Goal: Task Accomplishment & Management: Manage account settings

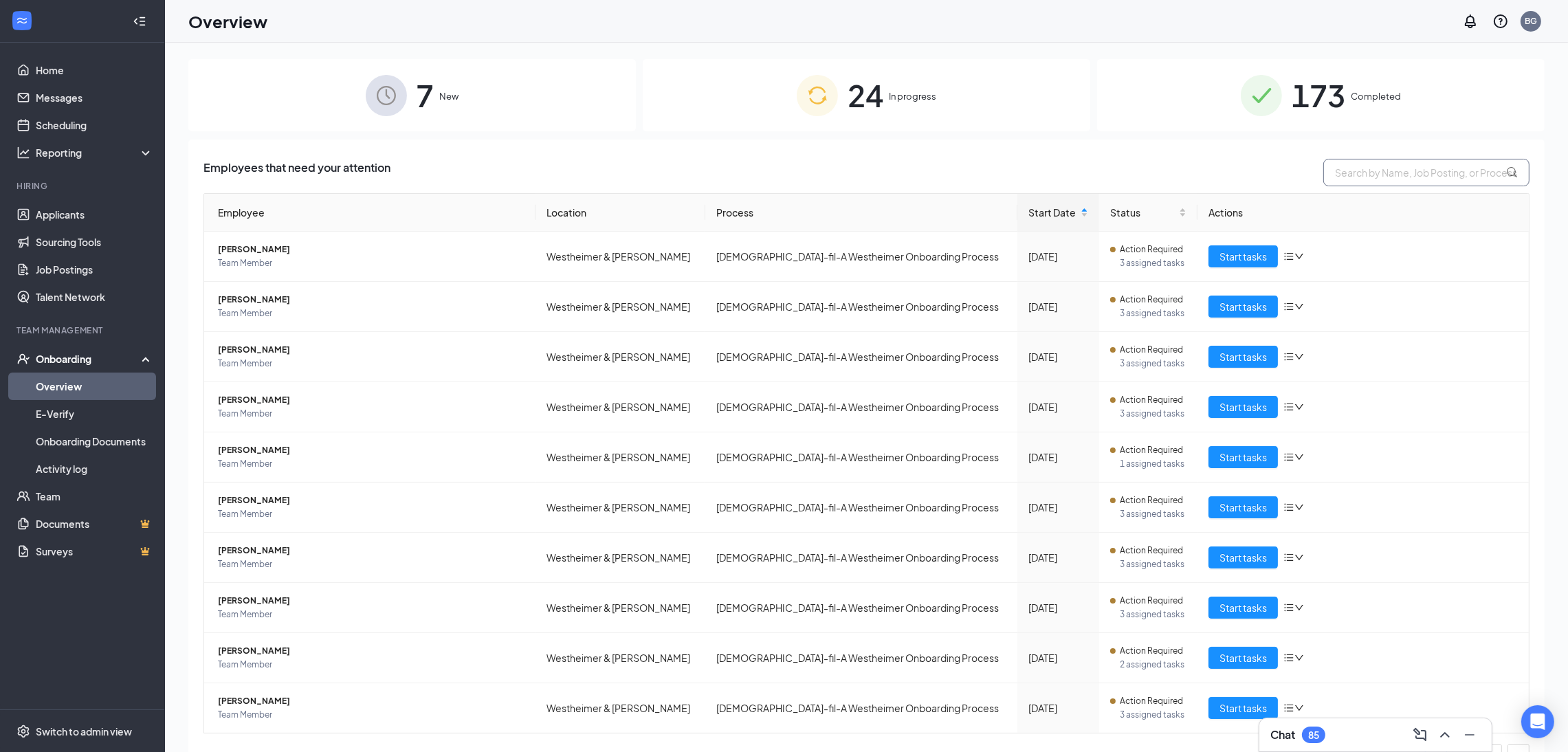
click at [1365, 170] on input "text" at bounding box center [1426, 172] width 206 height 28
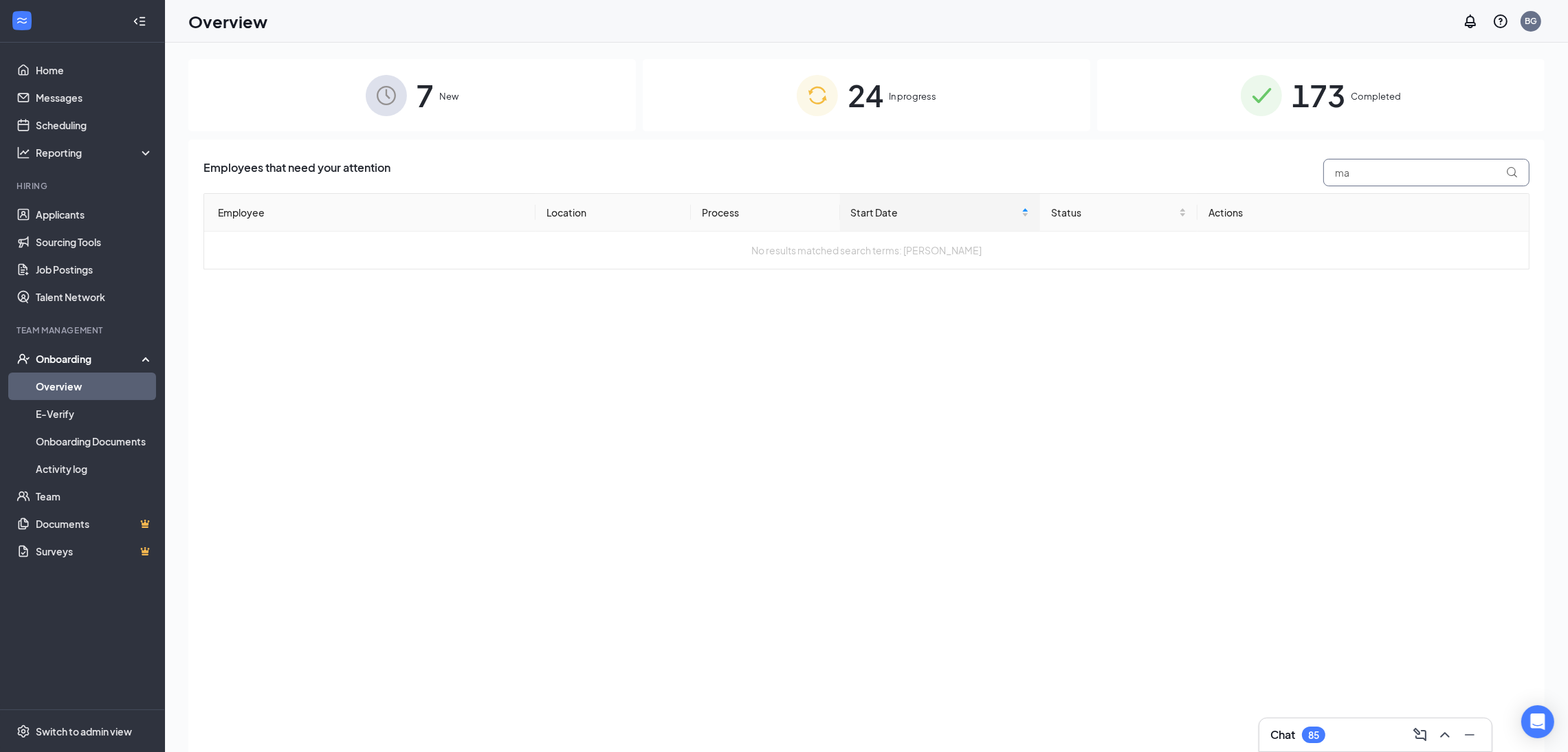
type input "m"
click at [1357, 90] on span "Completed" at bounding box center [1375, 96] width 50 height 13
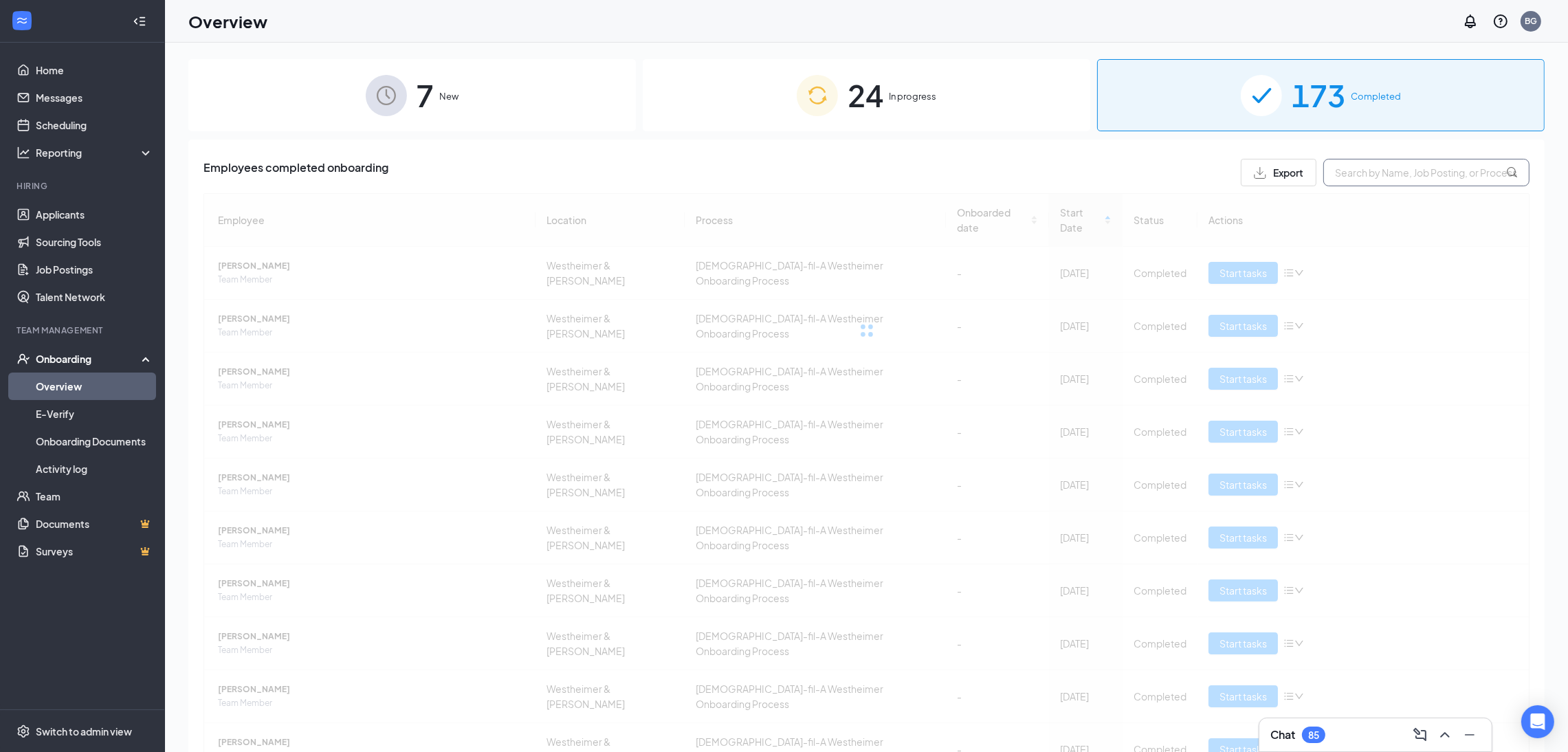
click at [1356, 163] on input "text" at bounding box center [1426, 172] width 206 height 28
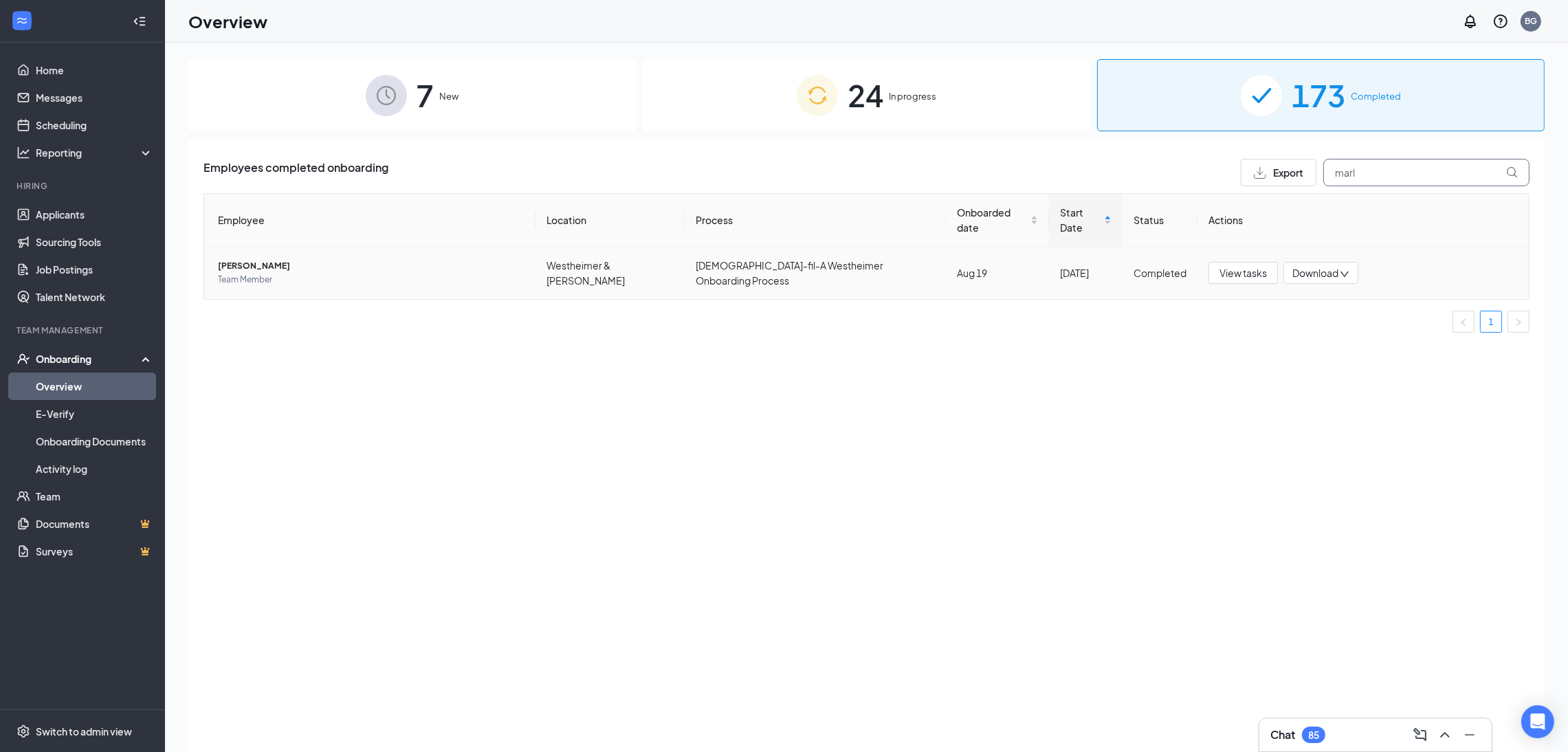
type input "marl"
click at [1402, 262] on div "View tasks Download" at bounding box center [1363, 273] width 309 height 22
click at [1246, 266] on span "View tasks" at bounding box center [1243, 273] width 47 height 15
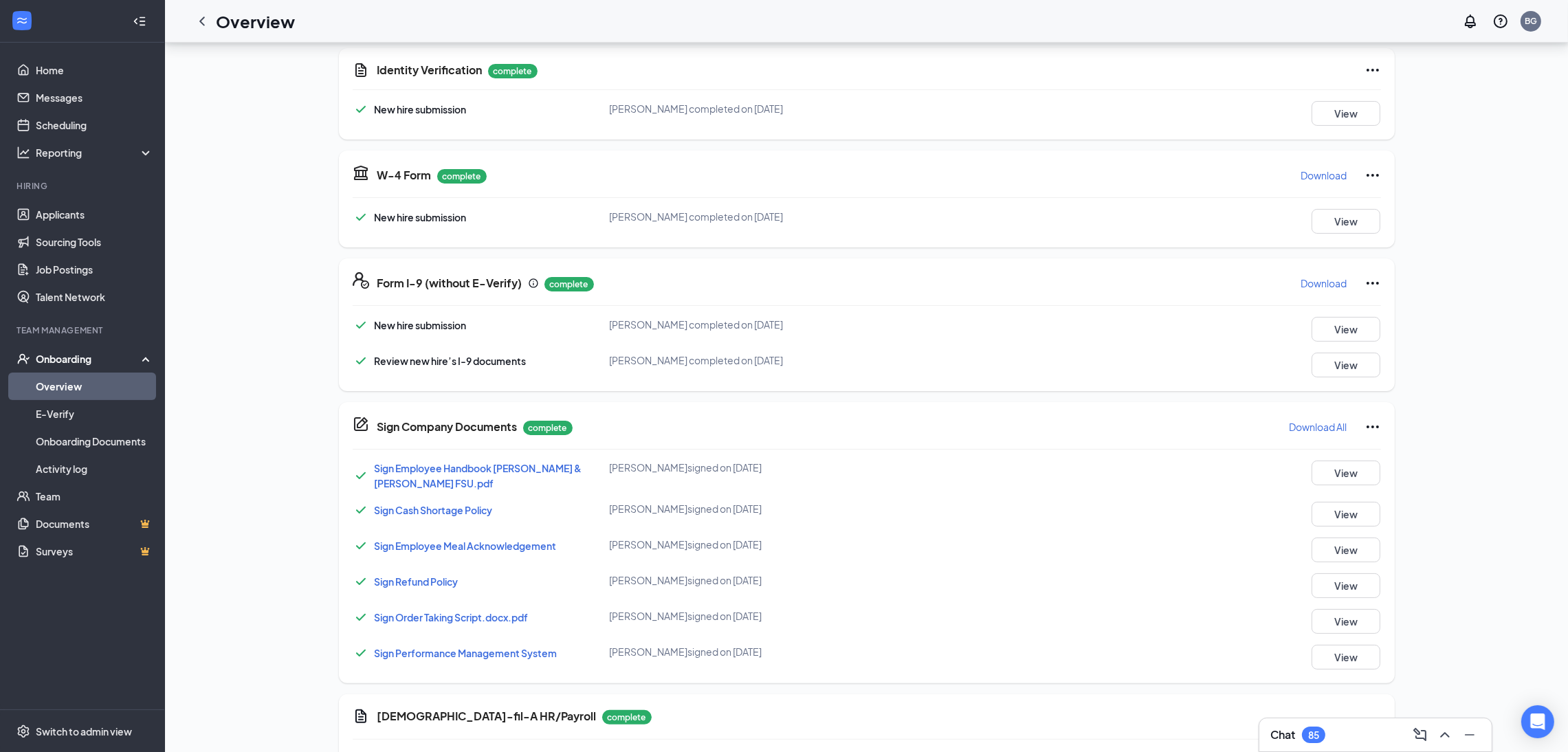
scroll to position [468, 0]
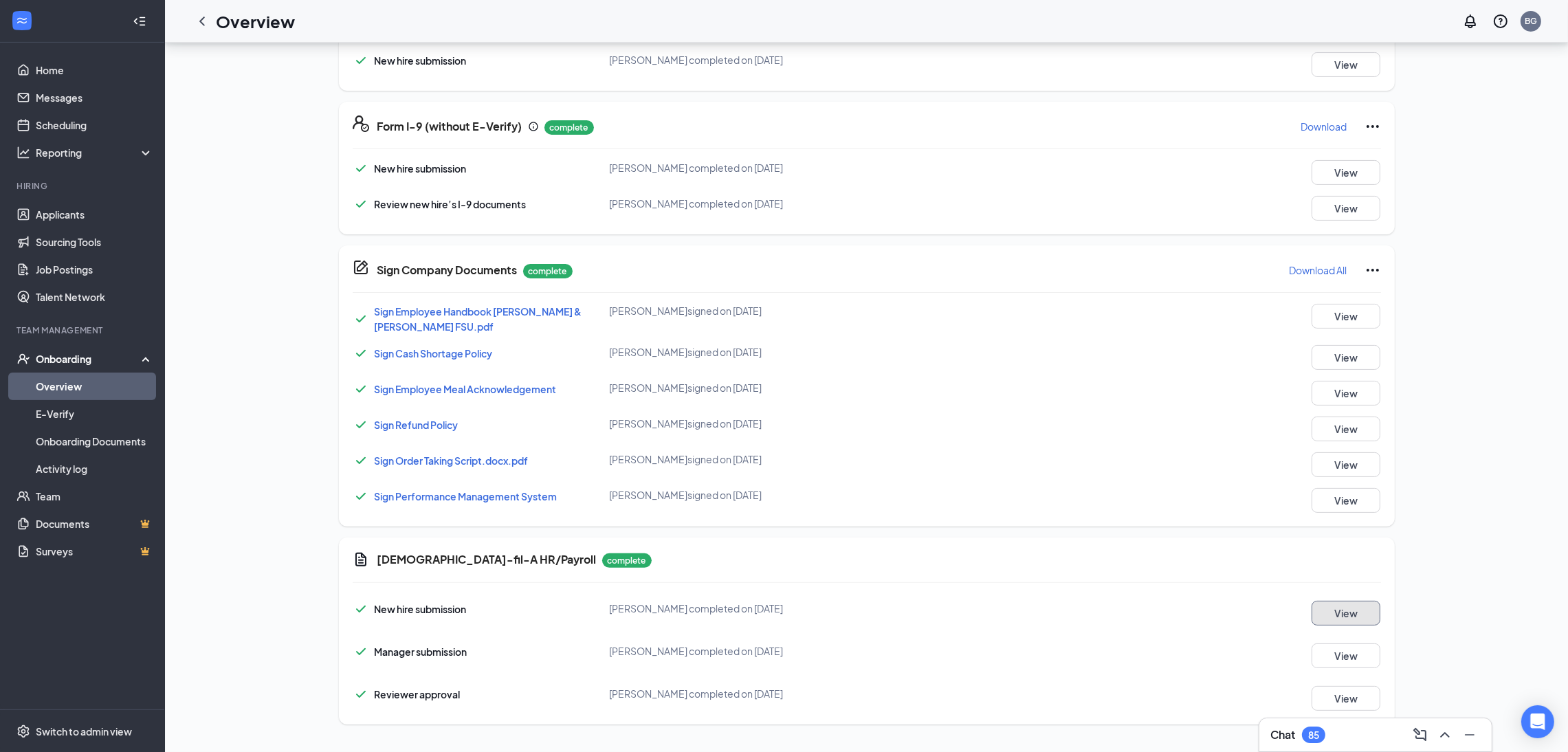
click at [1344, 619] on button "View" at bounding box center [1345, 613] width 68 height 25
click at [1359, 647] on button "View" at bounding box center [1345, 656] width 68 height 25
click at [65, 388] on link "Overview" at bounding box center [94, 386] width 117 height 28
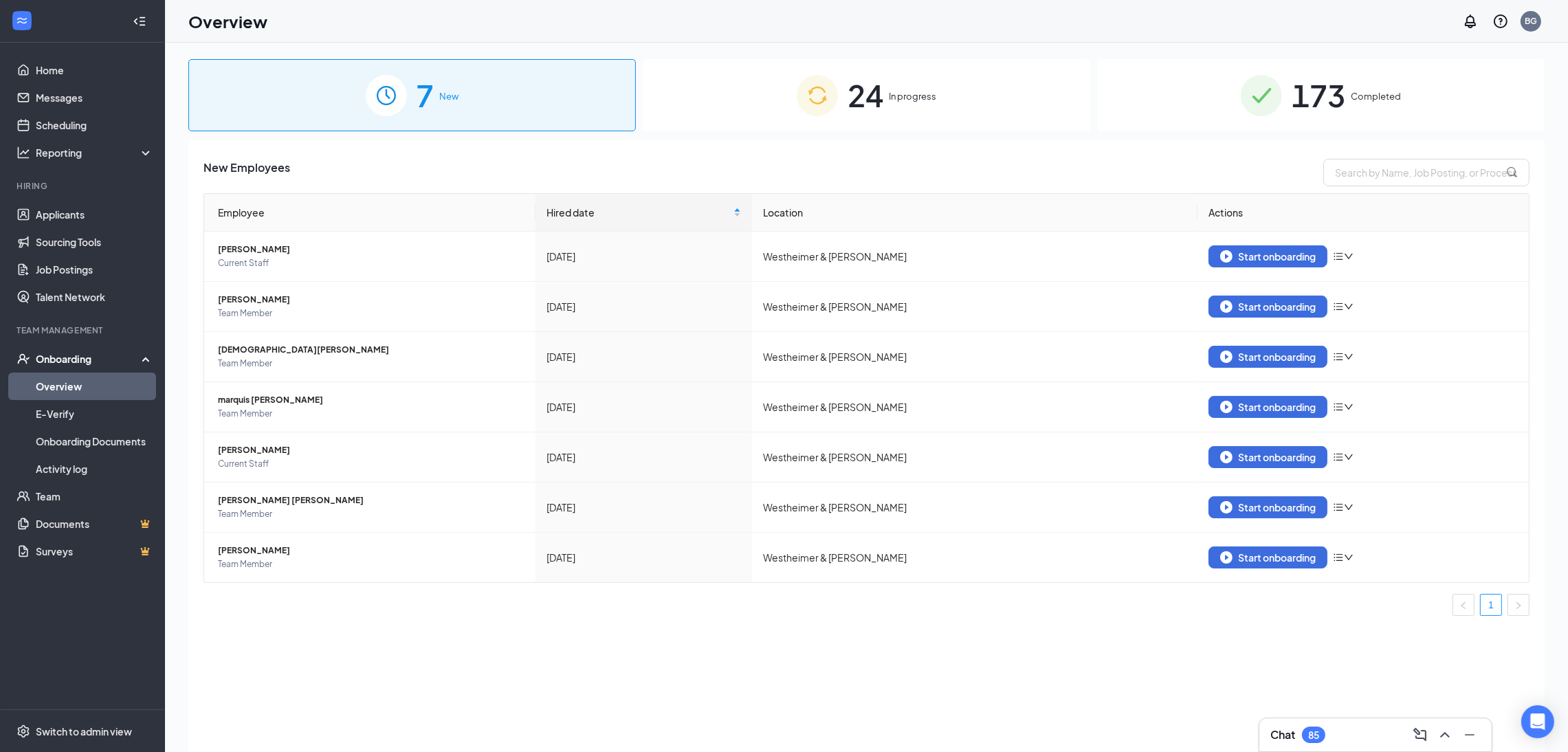
click at [906, 108] on div "24 In progress" at bounding box center [866, 95] width 448 height 72
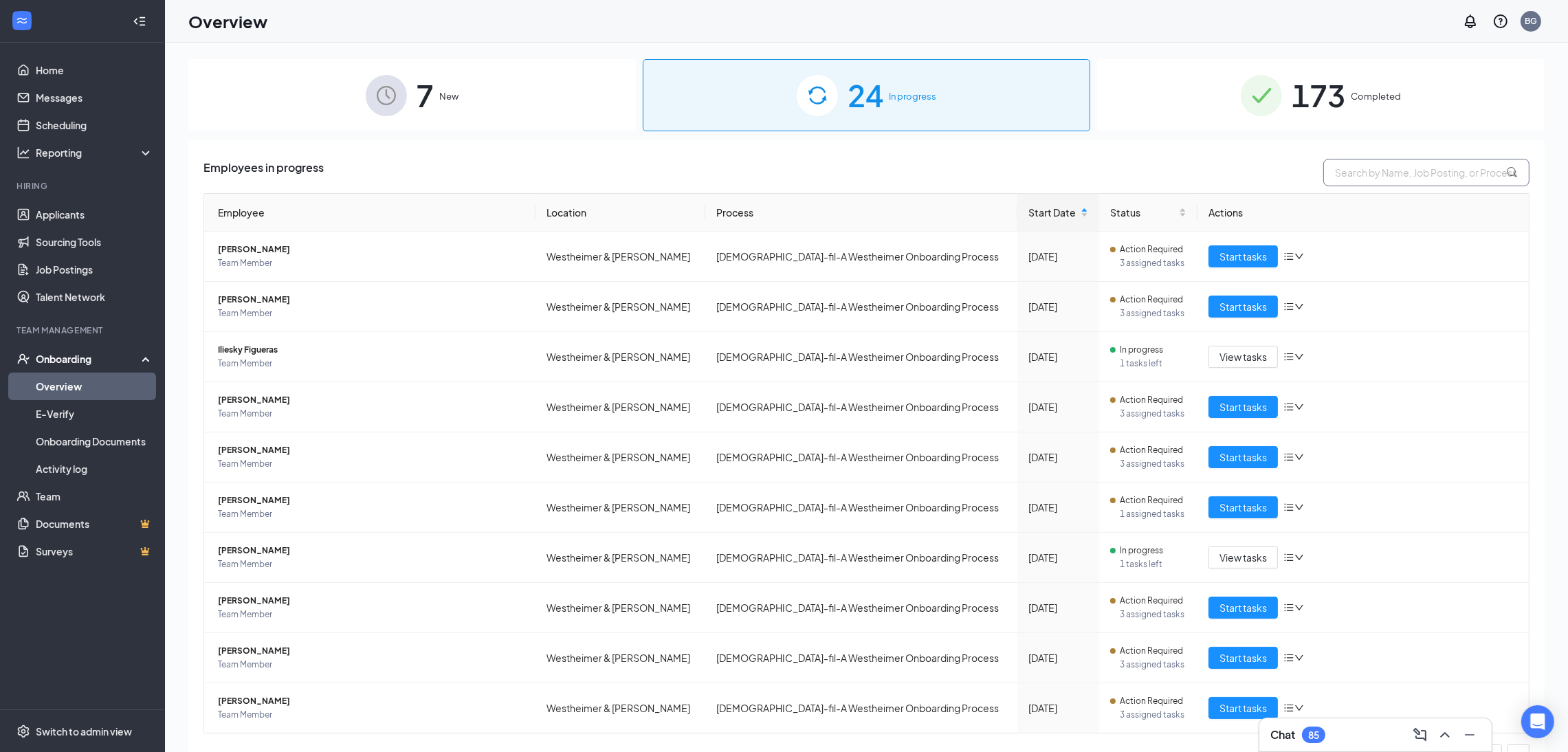
click at [1387, 172] on input "text" at bounding box center [1426, 172] width 206 height 28
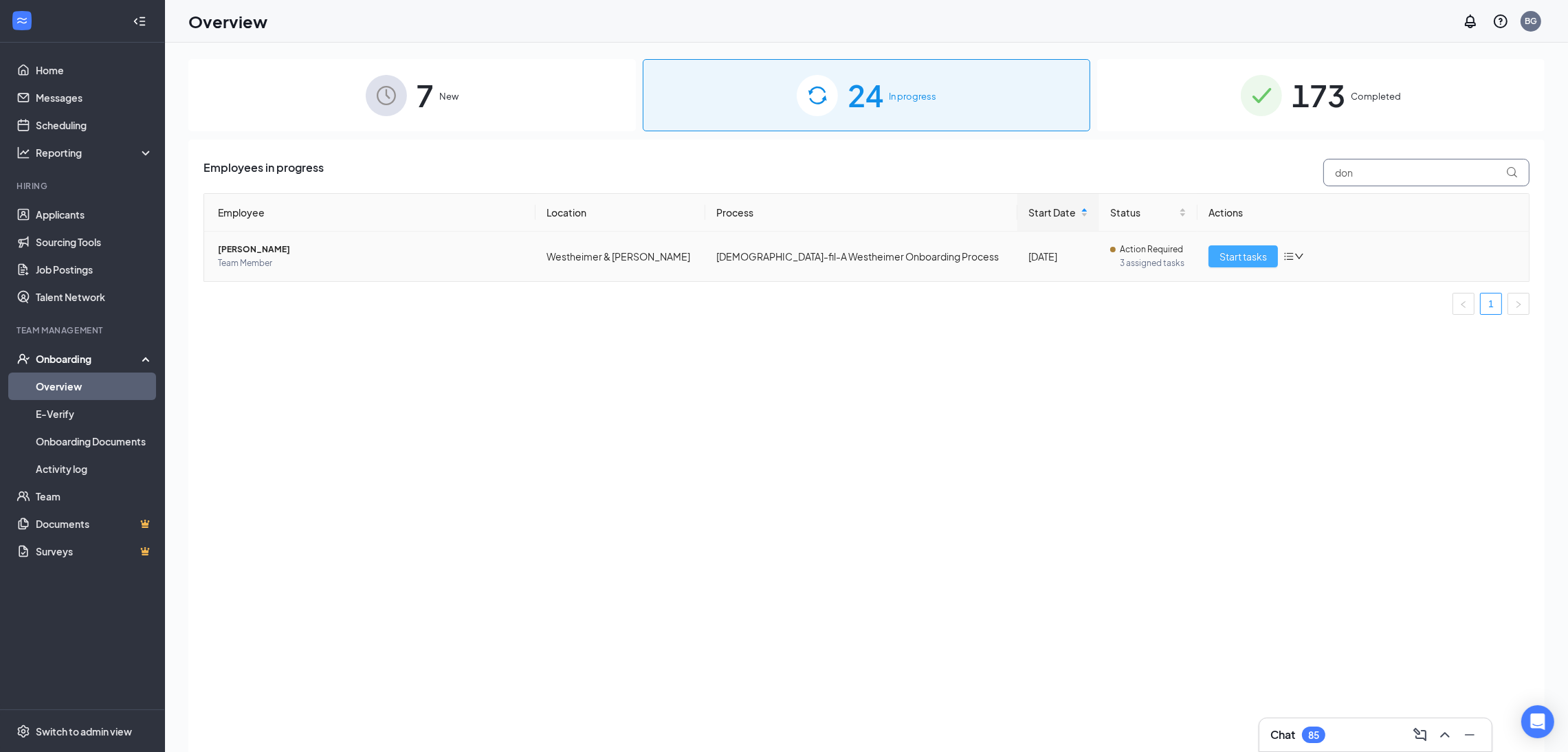
type input "don"
click at [1238, 248] on button "Start tasks" at bounding box center [1243, 256] width 69 height 22
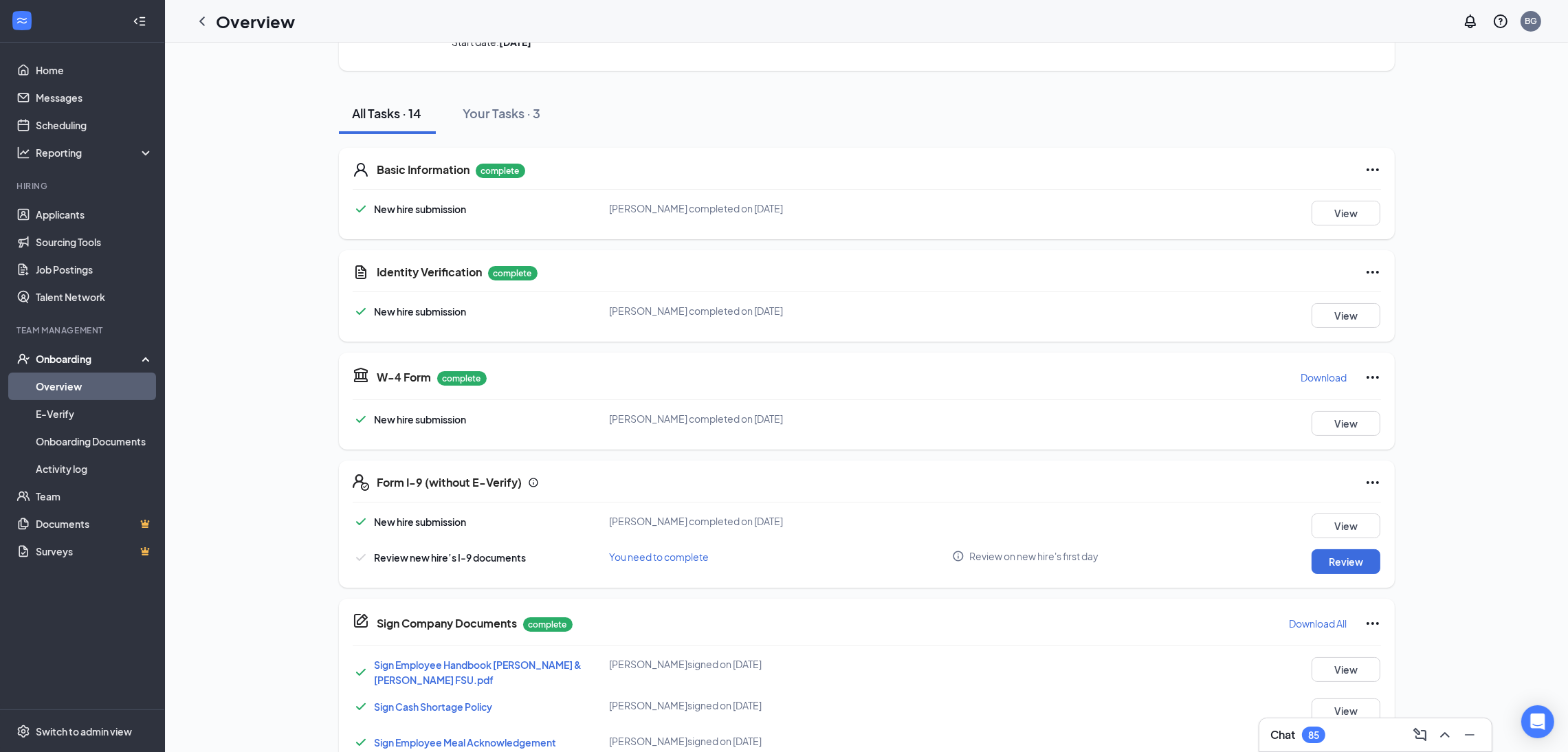
scroll to position [412, 0]
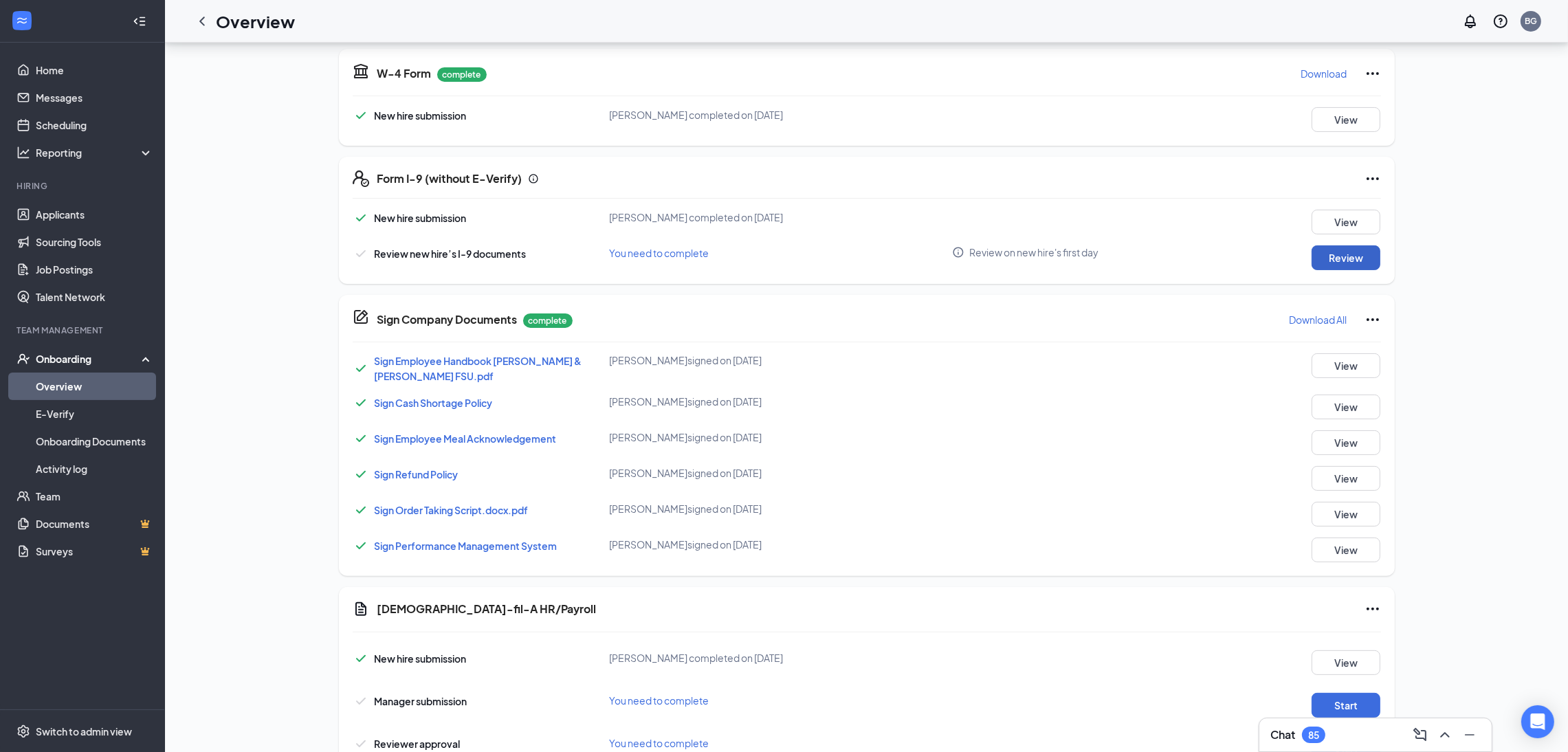
click at [1355, 247] on button "Review" at bounding box center [1345, 258] width 68 height 25
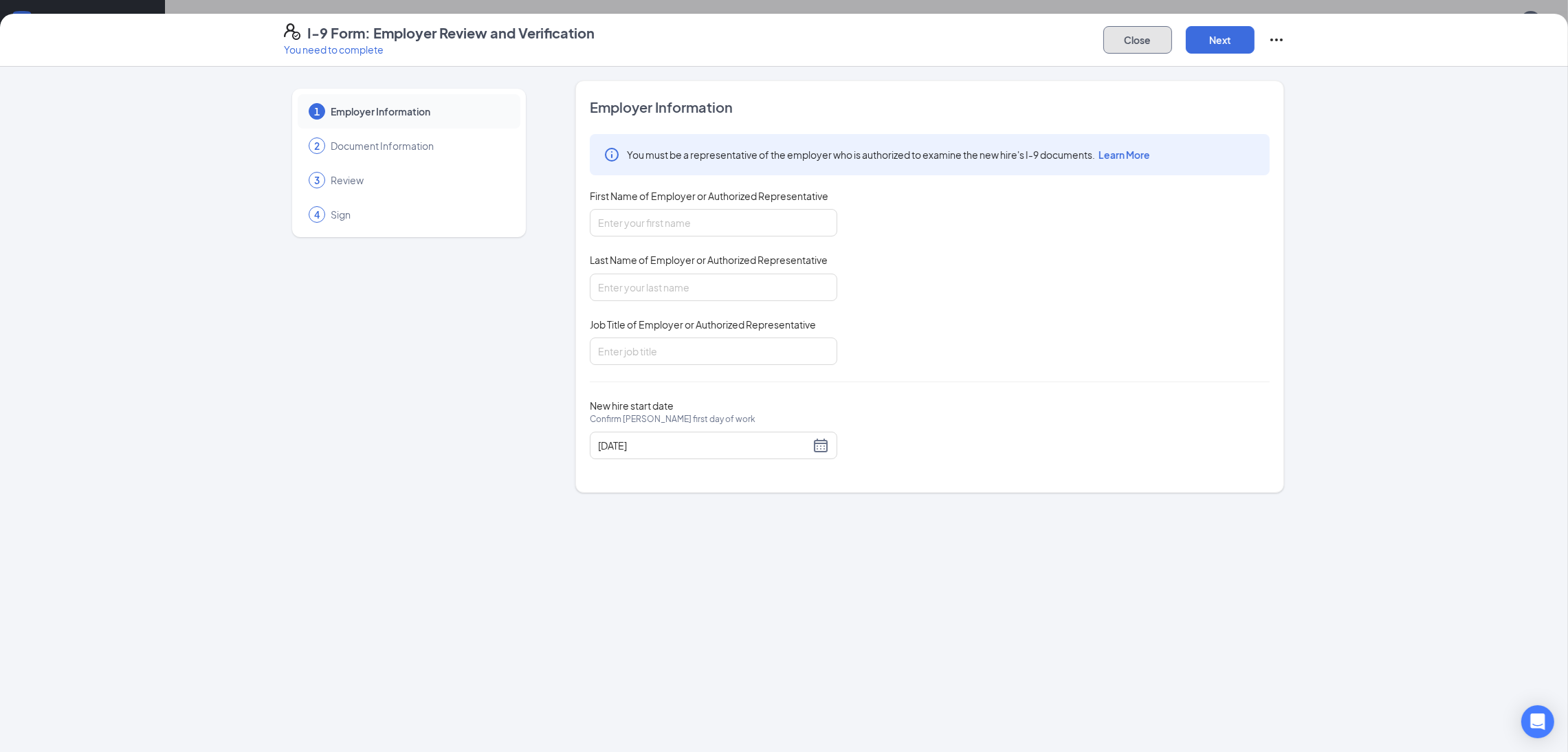
click at [1148, 41] on button "Close" at bounding box center [1137, 39] width 68 height 28
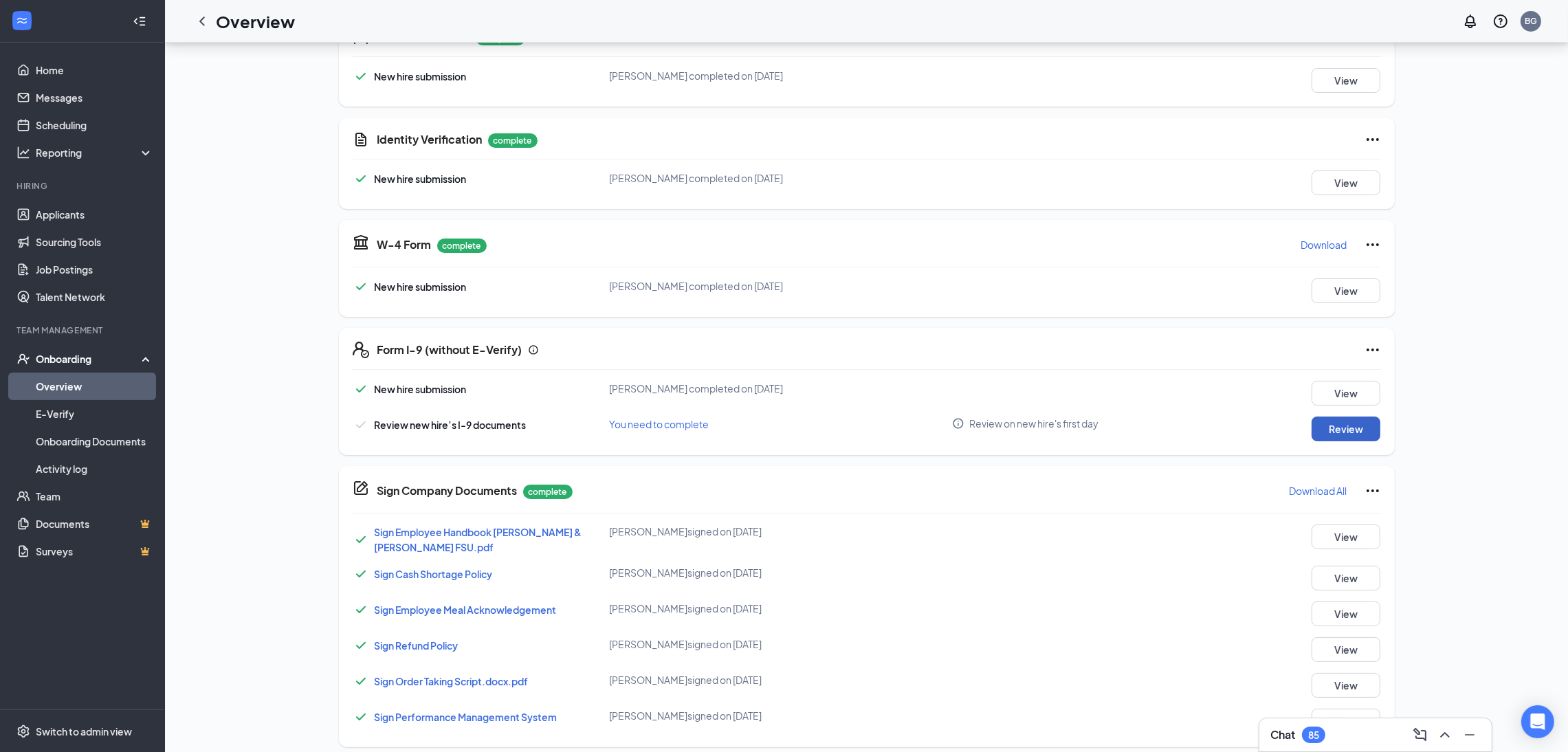
scroll to position [206, 0]
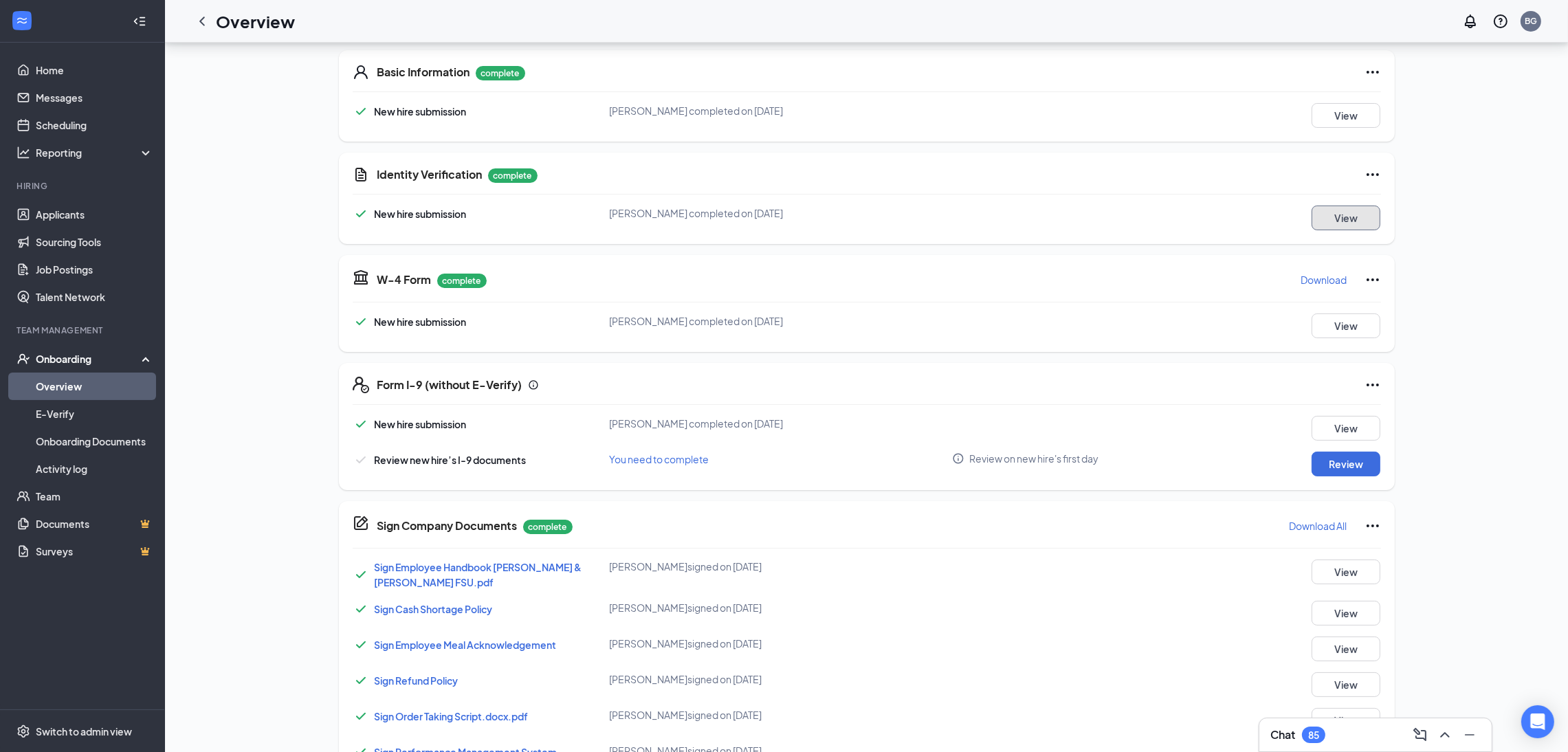
click at [1332, 212] on button "View" at bounding box center [1345, 218] width 68 height 25
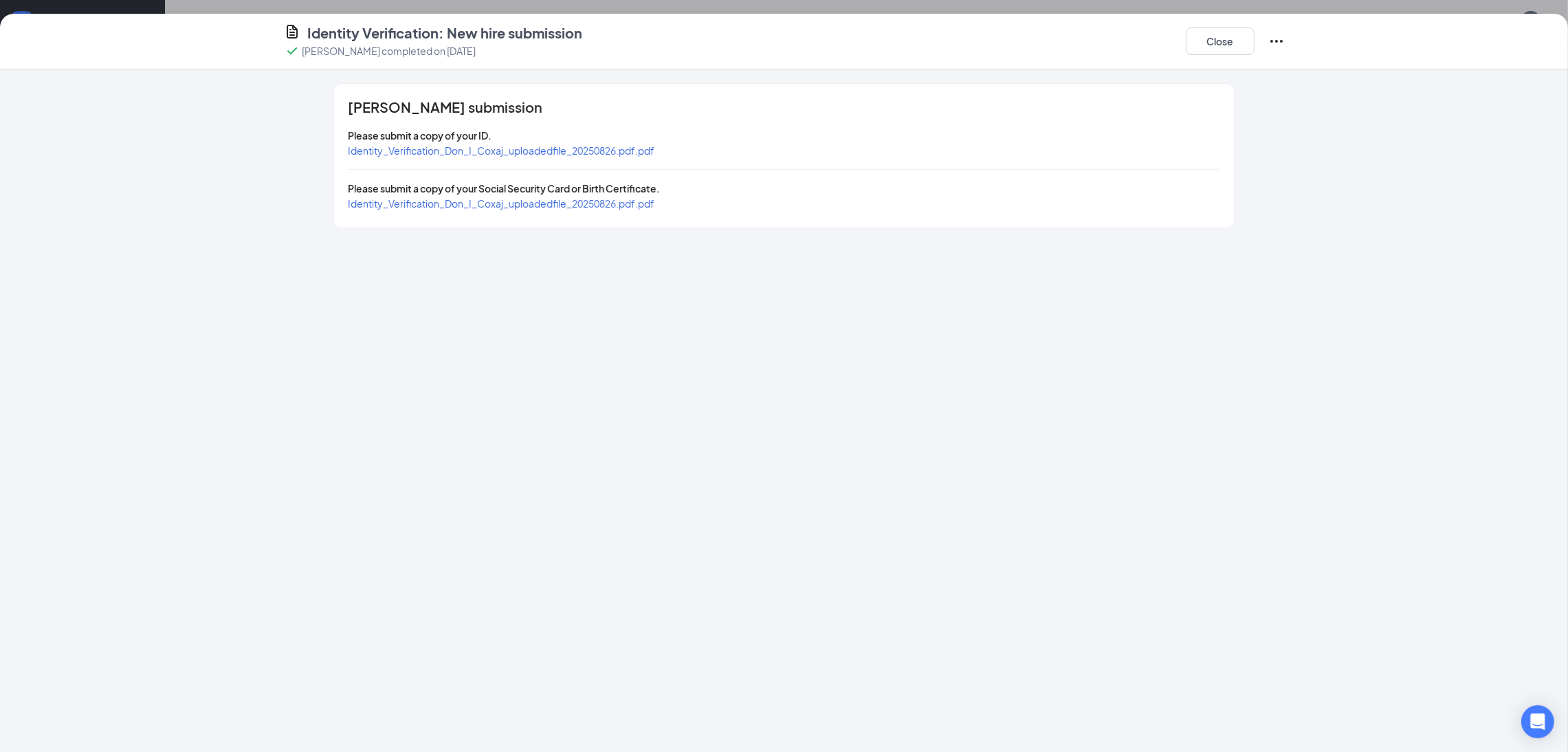
click at [597, 145] on span "Identity_Verification_Don_I_Coxaj_uploadedfile_20250826.pdf.pdf" at bounding box center [501, 150] width 306 height 12
click at [618, 200] on span "Identity_Verification_Don_I_Coxaj_uploadedfile_20250826.pdf.pdf" at bounding box center [501, 204] width 306 height 12
click at [1220, 36] on button "Close" at bounding box center [1220, 41] width 68 height 28
